Goal: Task Accomplishment & Management: Use online tool/utility

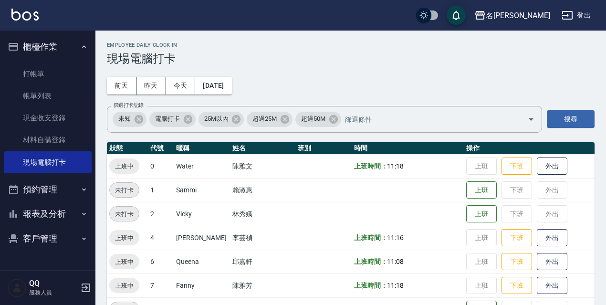
scroll to position [148, 0]
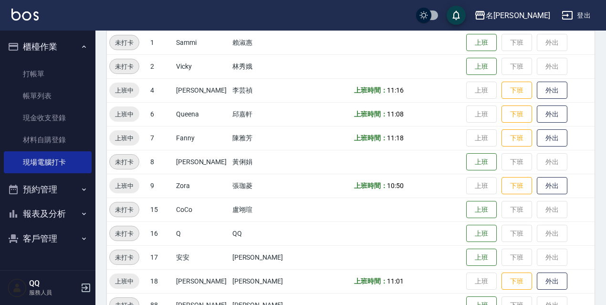
click at [587, 12] on button "登出" at bounding box center [576, 16] width 37 height 18
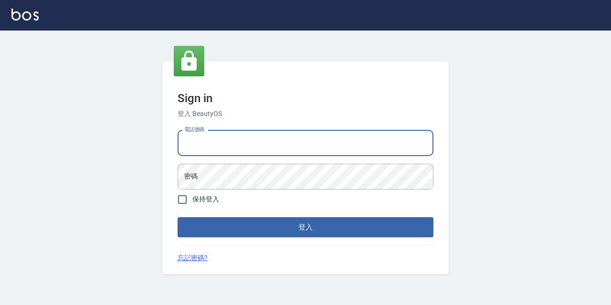
click at [261, 153] on input "電話號碼" at bounding box center [306, 143] width 256 height 26
type input "0967388409"
click at [229, 151] on input "0967388409" at bounding box center [306, 143] width 256 height 26
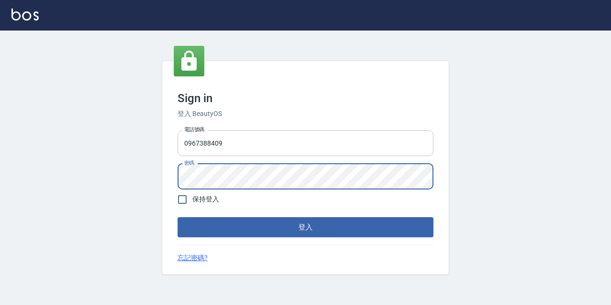
click at [178, 217] on button "登入" at bounding box center [306, 227] width 256 height 20
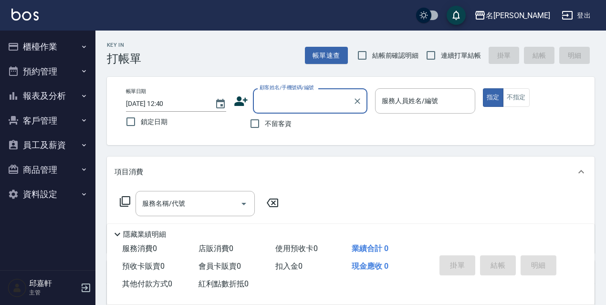
click at [53, 50] on button "櫃檯作業" at bounding box center [48, 46] width 88 height 25
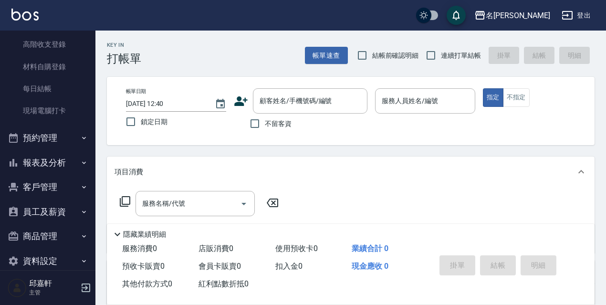
click at [51, 170] on button "報表及分析" at bounding box center [48, 162] width 88 height 25
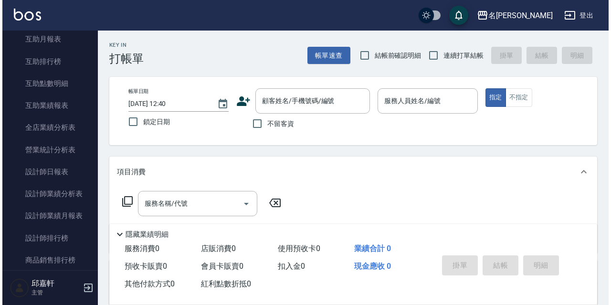
scroll to position [382, 0]
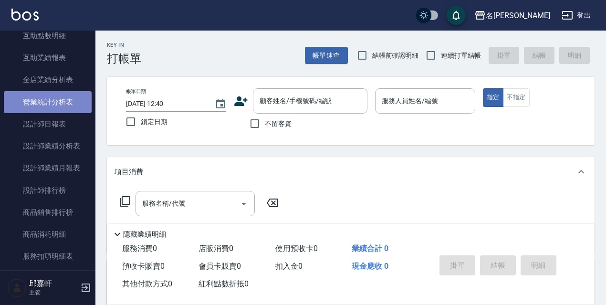
click at [62, 99] on link "營業統計分析表" at bounding box center [48, 102] width 88 height 22
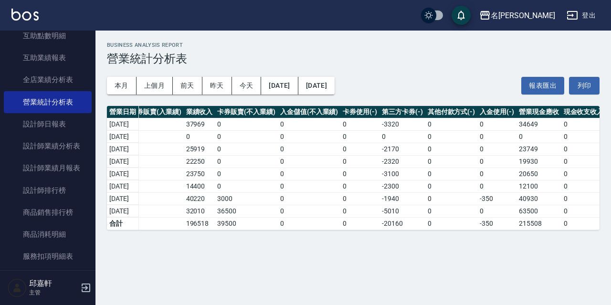
scroll to position [0, 261]
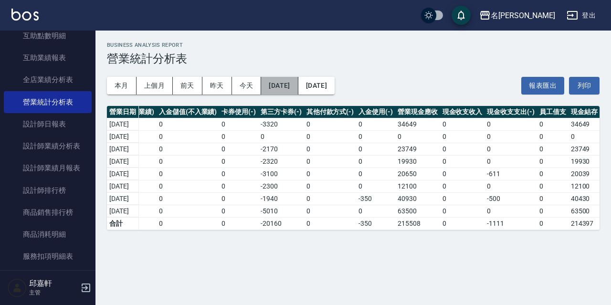
click at [298, 77] on button "2025/09/01" at bounding box center [279, 86] width 37 height 18
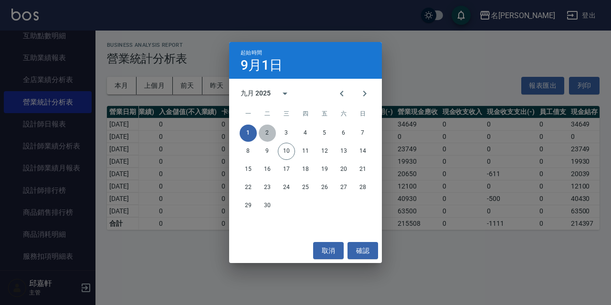
click at [266, 132] on button "2" at bounding box center [267, 133] width 17 height 17
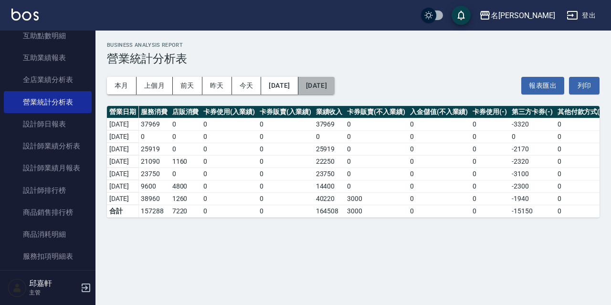
click at [335, 82] on button "[DATE]" at bounding box center [316, 86] width 36 height 18
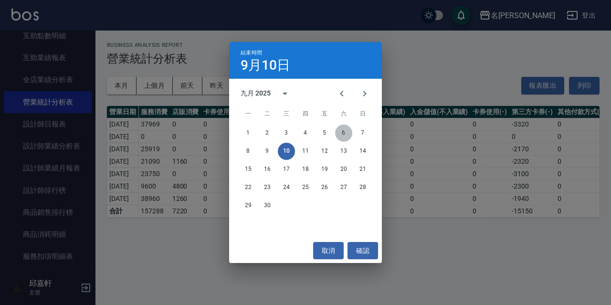
click at [346, 130] on button "6" at bounding box center [343, 133] width 17 height 17
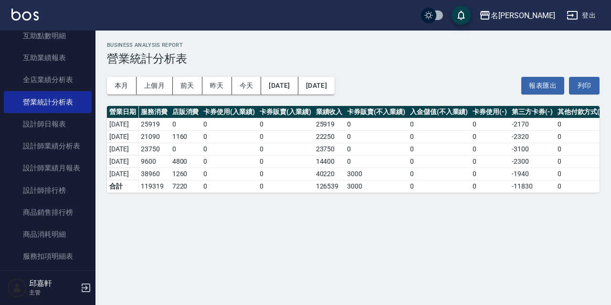
drag, startPoint x: 322, startPoint y: 201, endPoint x: 322, endPoint y: 196, distance: 4.8
click at [322, 200] on div "名留伊通 2025-09-02 - 2025-09-06 營業統計分析表 列印時間： 2025-09-10-12:42 Business Analysis R…" at bounding box center [354, 118] width 516 height 174
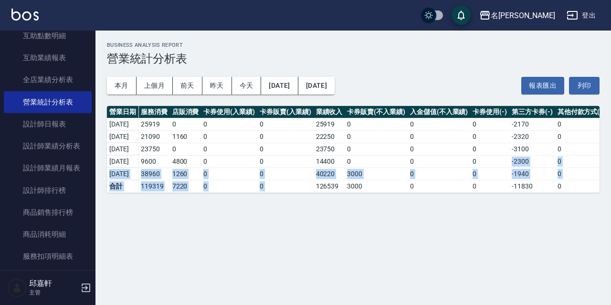
drag, startPoint x: 325, startPoint y: 191, endPoint x: 503, endPoint y: 158, distance: 181.2
click at [503, 158] on tbody "2025/09/06 25919 0 0 0 25919 0 0 0 -2170 0 0 23749 0 0 0 23749 2025/09/05 21090…" at bounding box center [479, 155] width 744 height 74
click at [429, 171] on td "0" at bounding box center [439, 174] width 63 height 12
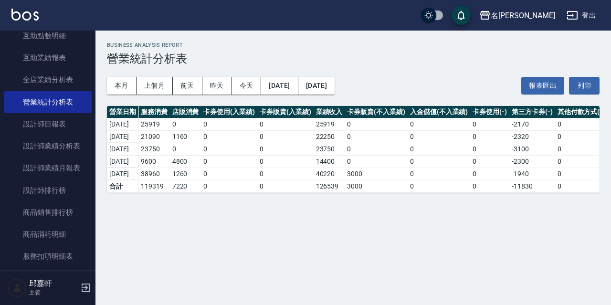
drag, startPoint x: 413, startPoint y: 190, endPoint x: 410, endPoint y: 194, distance: 5.2
click at [408, 190] on td "3000" at bounding box center [376, 186] width 63 height 12
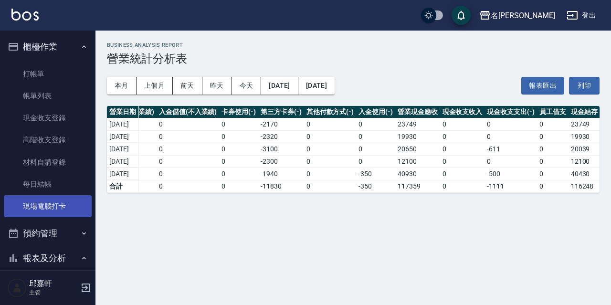
click at [65, 198] on link "現場電腦打卡" at bounding box center [48, 206] width 88 height 22
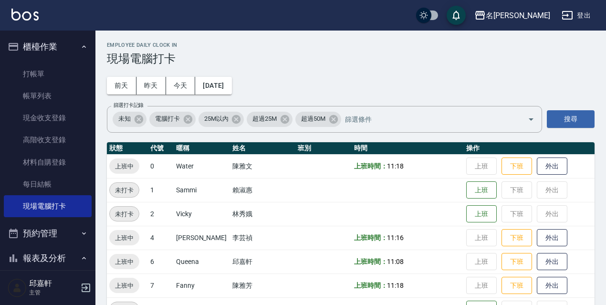
scroll to position [143, 0]
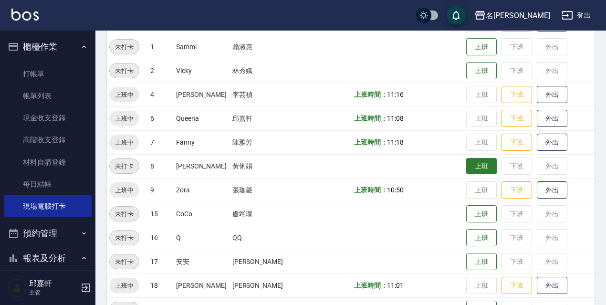
click at [471, 161] on button "上班" at bounding box center [482, 166] width 31 height 17
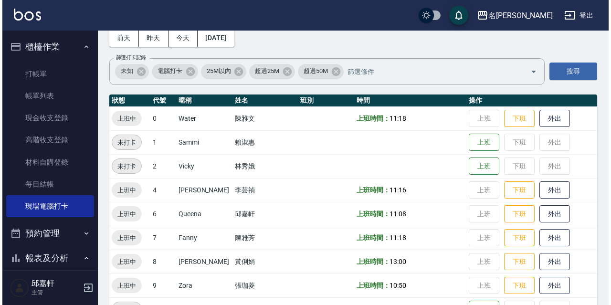
scroll to position [0, 0]
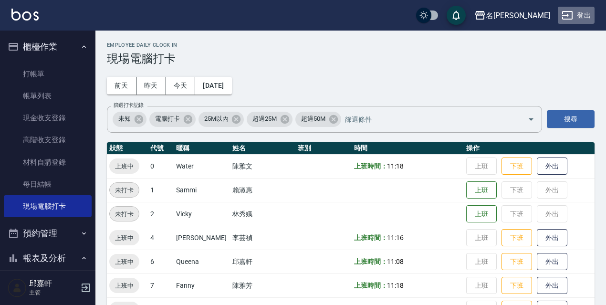
click at [583, 21] on button "登出" at bounding box center [576, 16] width 37 height 18
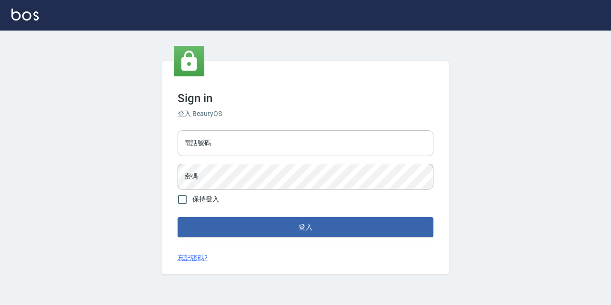
click at [258, 135] on input "電話號碼" at bounding box center [306, 143] width 256 height 26
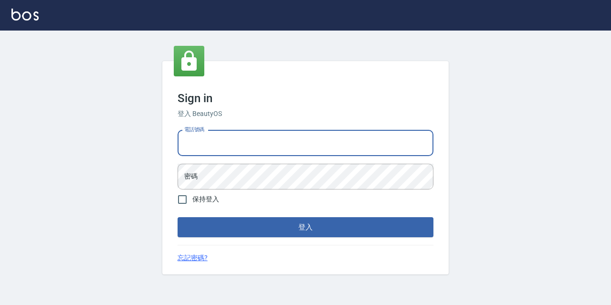
type input "0977888999"
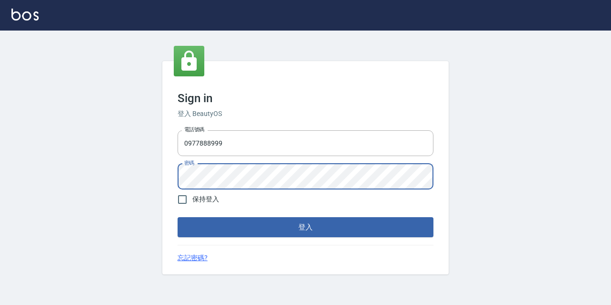
click at [178, 217] on button "登入" at bounding box center [306, 227] width 256 height 20
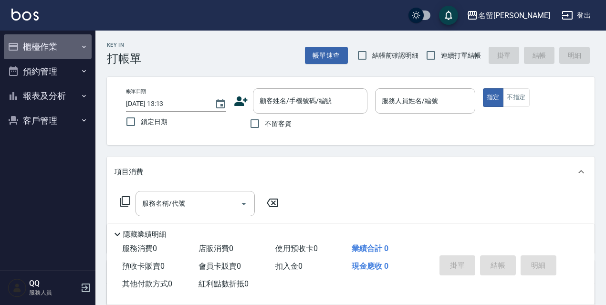
click at [68, 40] on button "櫃檯作業" at bounding box center [48, 46] width 88 height 25
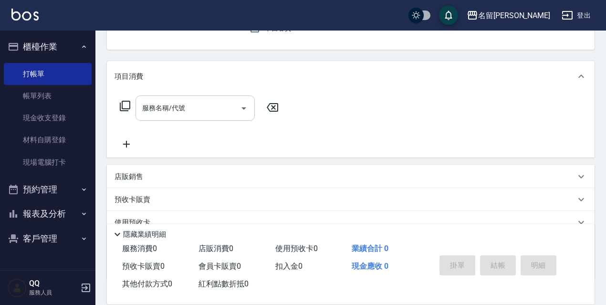
scroll to position [162, 0]
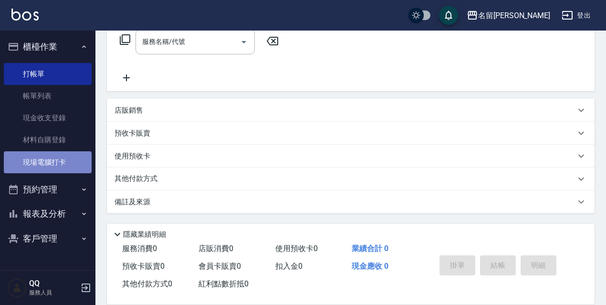
click at [45, 159] on link "現場電腦打卡" at bounding box center [48, 162] width 88 height 22
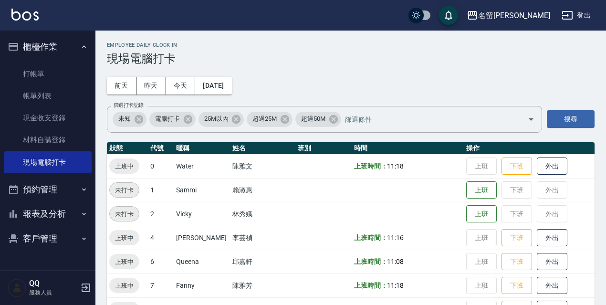
scroll to position [195, 0]
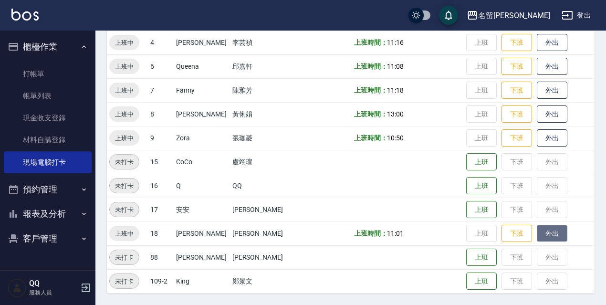
click at [538, 231] on button "外出" at bounding box center [552, 233] width 31 height 17
